Goal: Navigation & Orientation: Find specific page/section

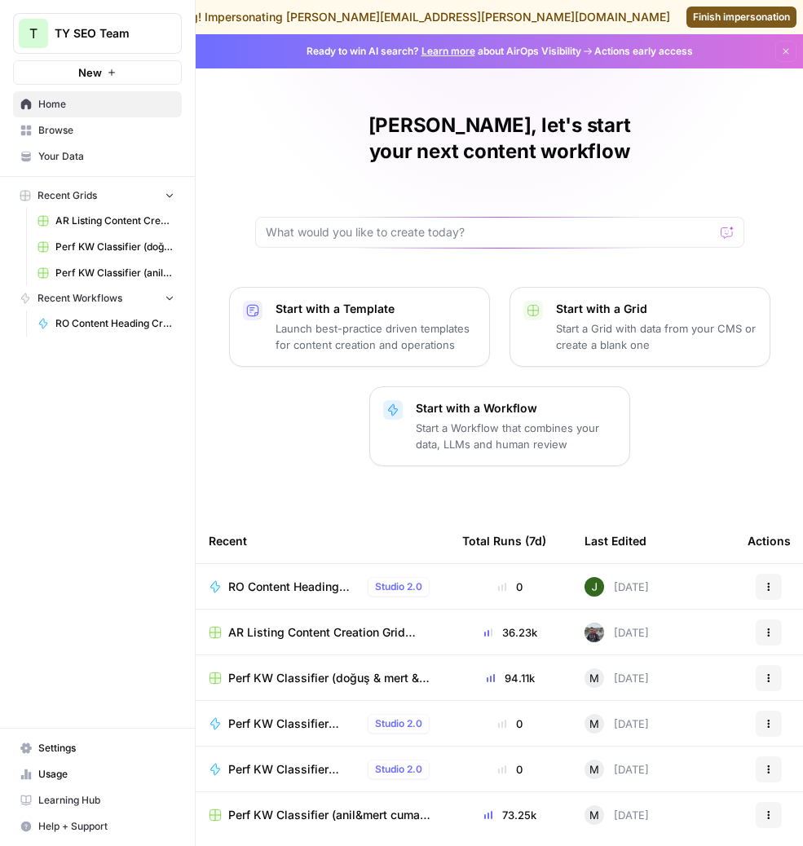
click at [41, 125] on span "Browse" at bounding box center [106, 130] width 136 height 15
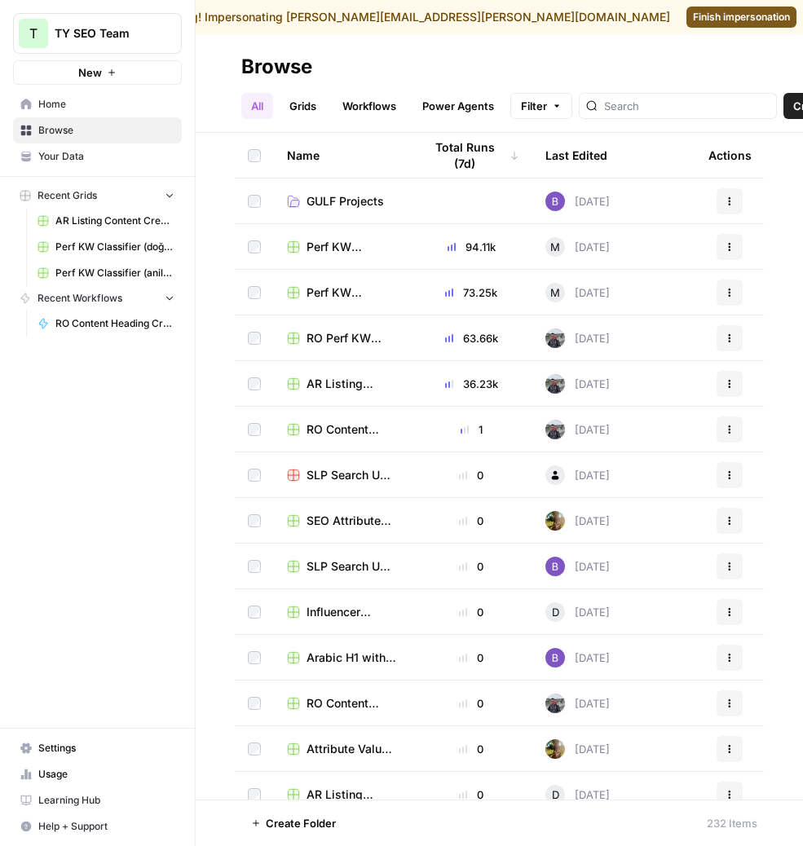
click at [316, 117] on link "Grids" at bounding box center [303, 106] width 46 height 26
